Goal: Information Seeking & Learning: Understand process/instructions

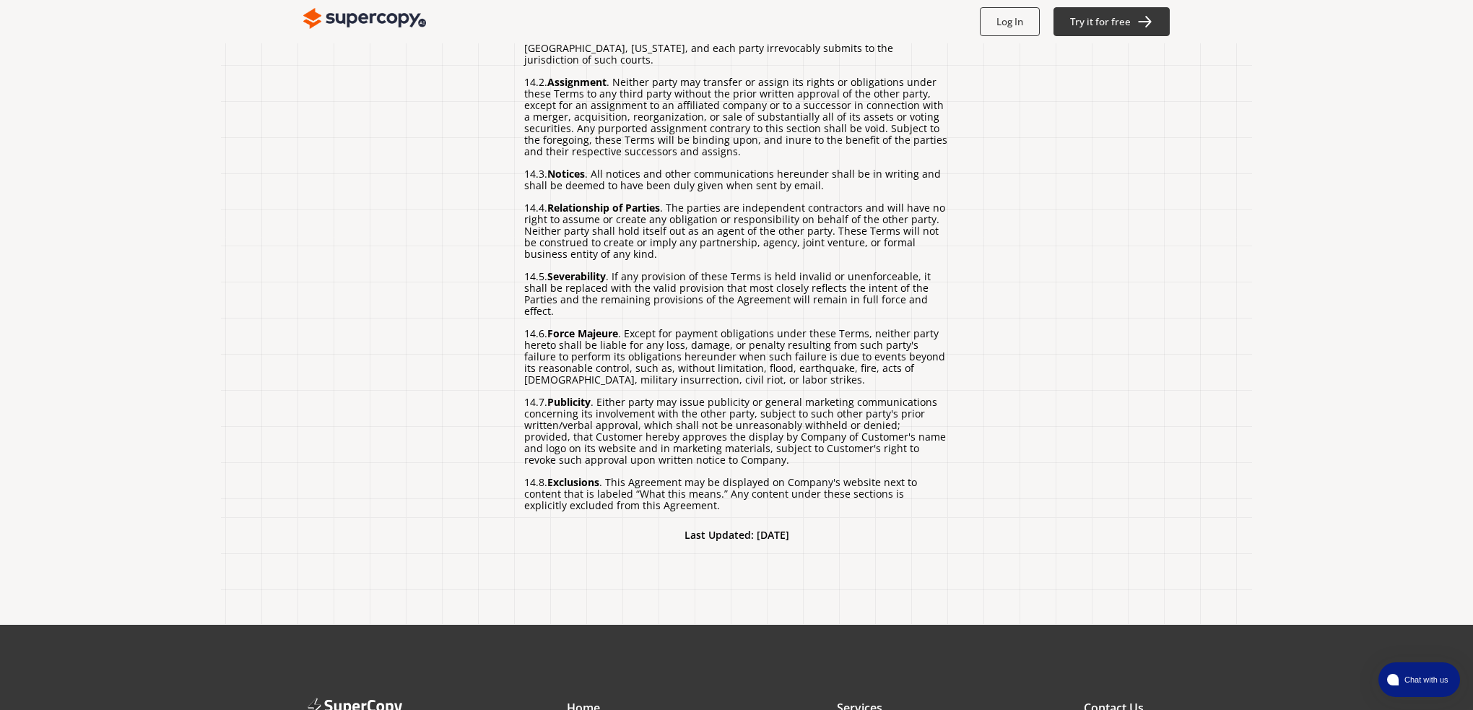
scroll to position [4087, 0]
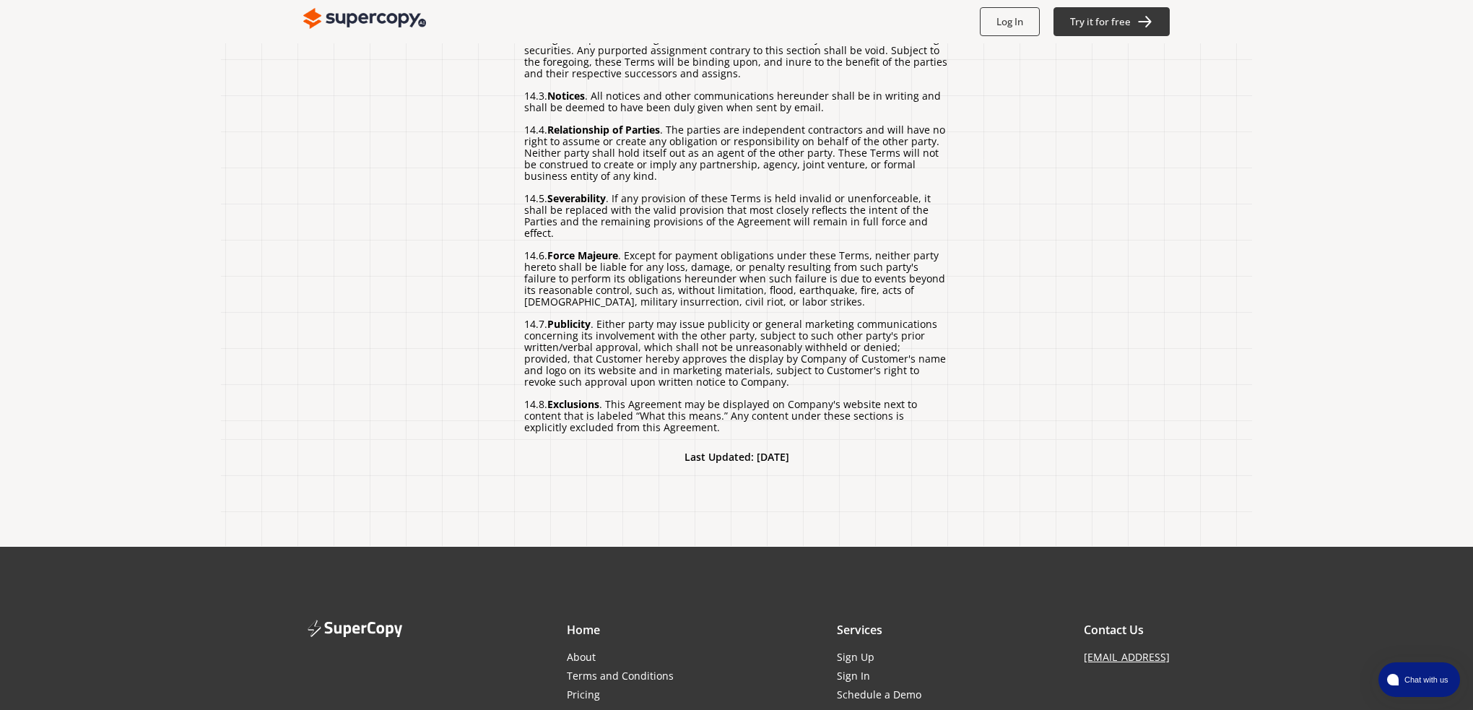
click at [571, 651] on link "About" at bounding box center [620, 657] width 107 height 12
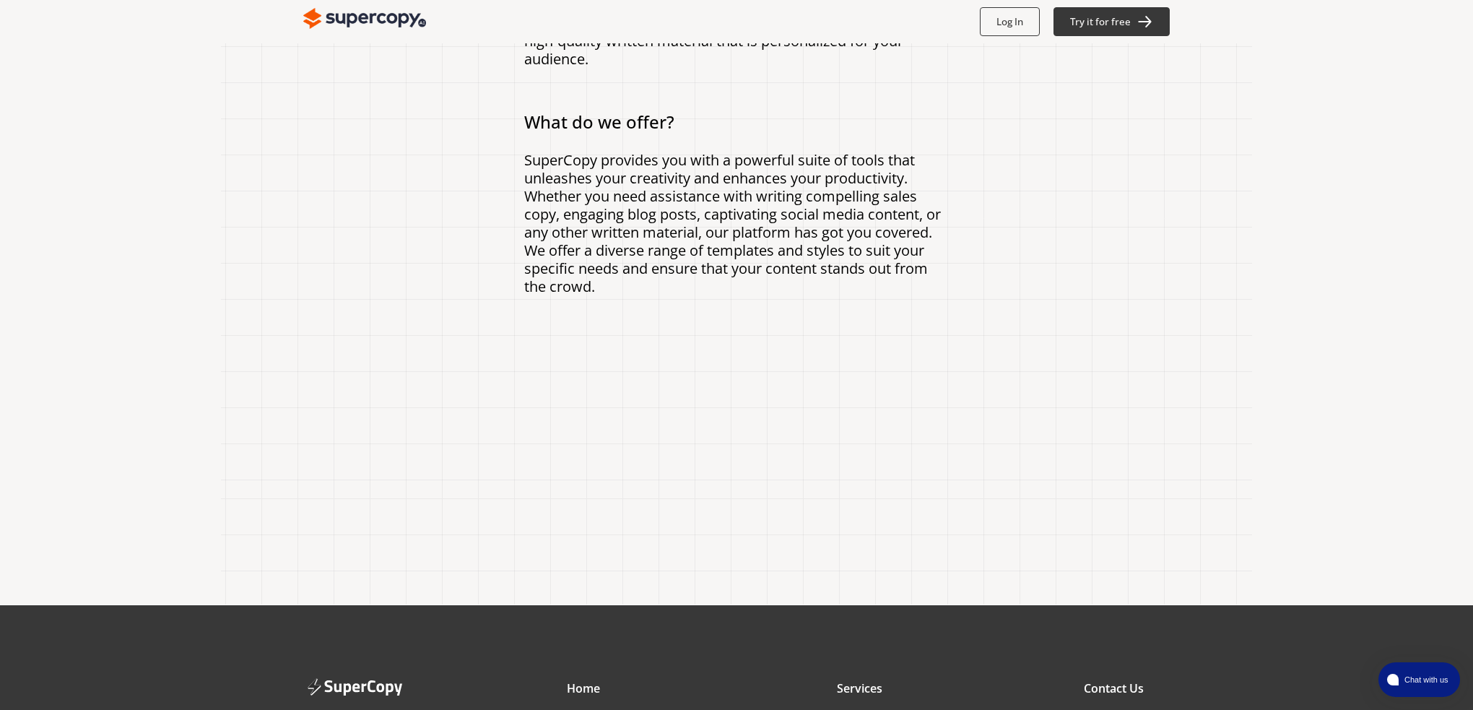
scroll to position [433, 0]
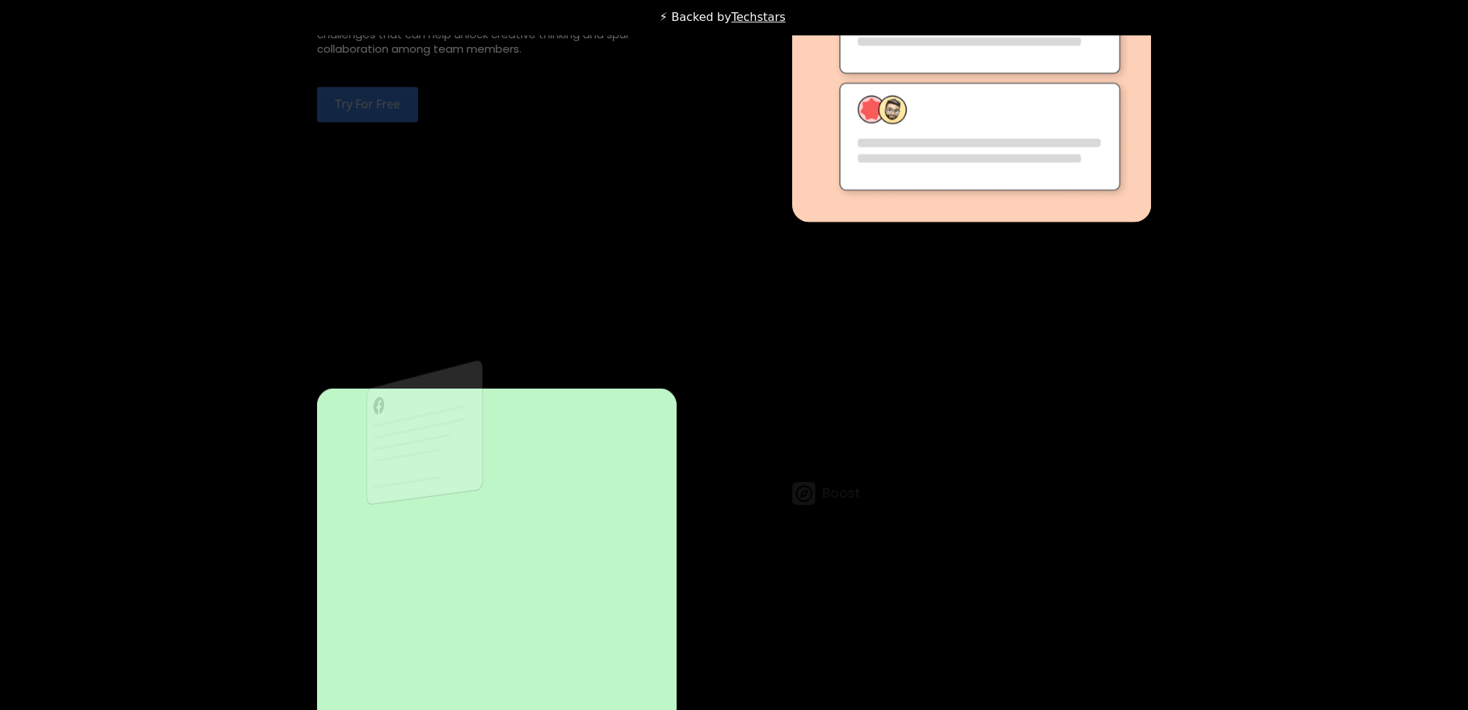
scroll to position [3899, 0]
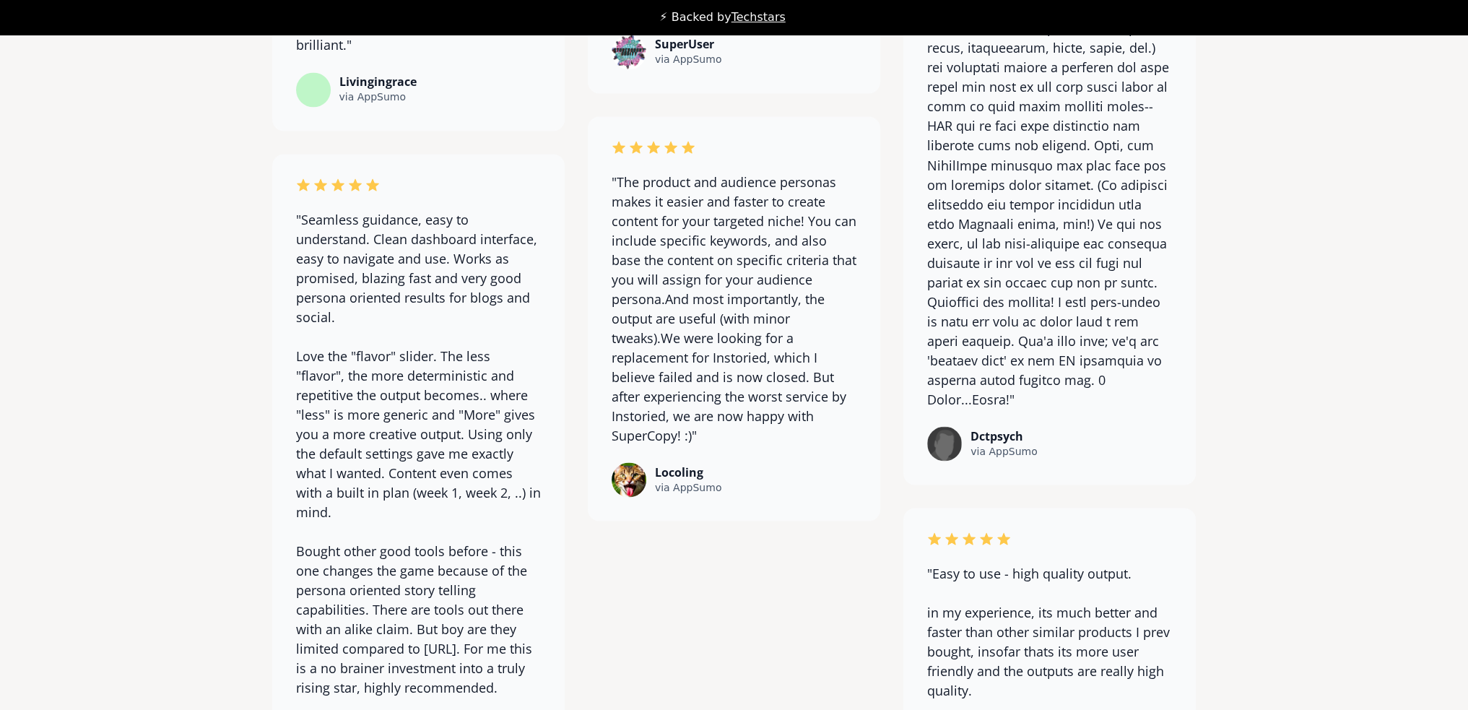
scroll to position [11396, 0]
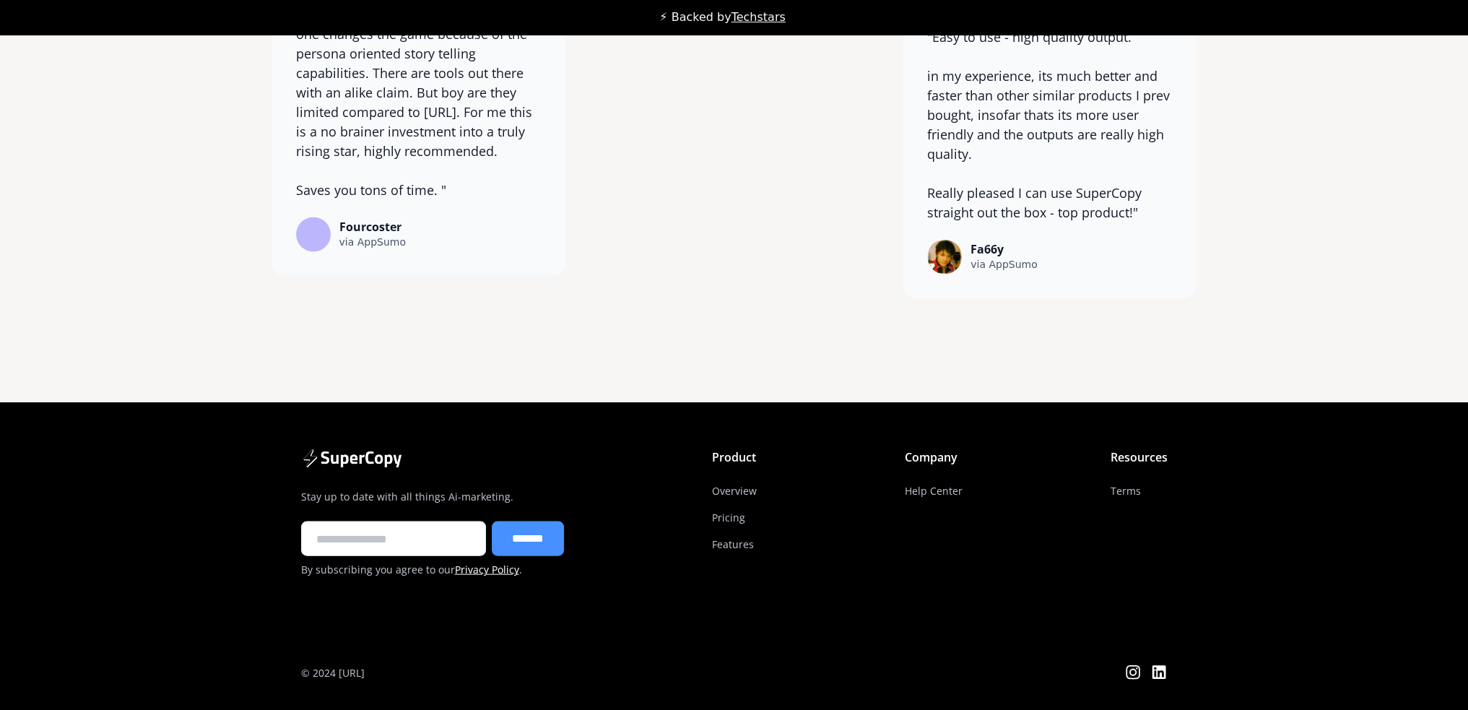
click at [482, 576] on link "Privacy Policy" at bounding box center [487, 569] width 64 height 14
click at [1127, 504] on link "Terms" at bounding box center [1125, 490] width 30 height 27
click at [1155, 681] on icon at bounding box center [1158, 672] width 17 height 17
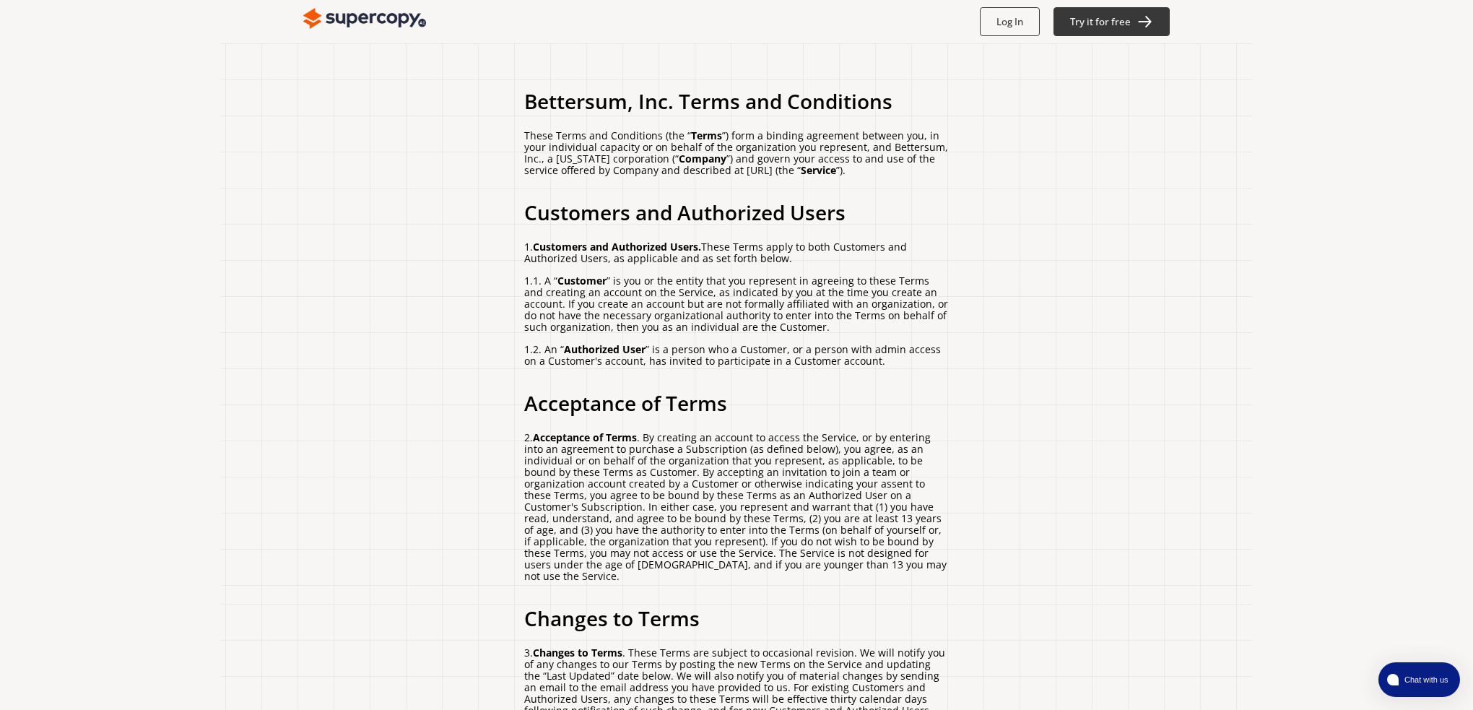
click at [762, 470] on p "2. Acceptance of Terms . By creating an account to access the Service, or by en…" at bounding box center [736, 507] width 425 height 150
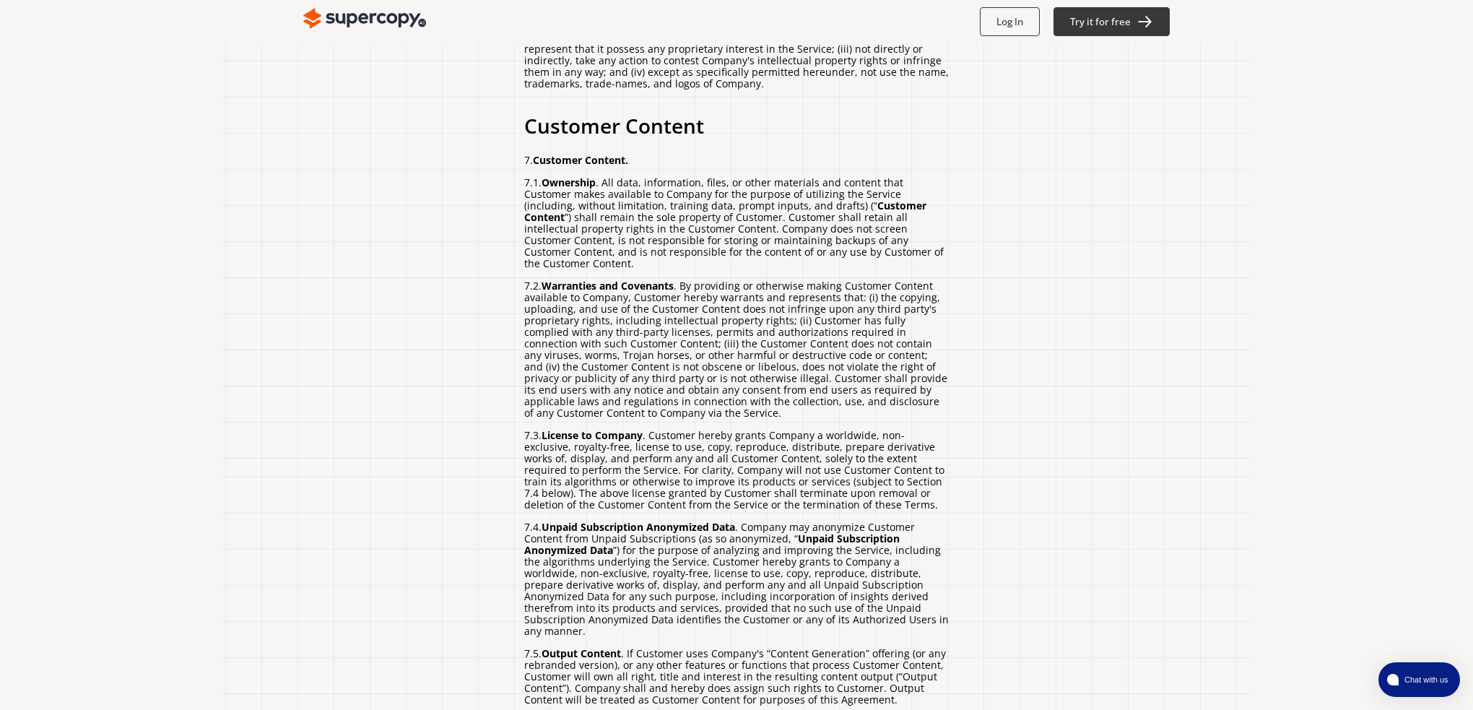
scroll to position [3057, 0]
